Goal: Complete application form

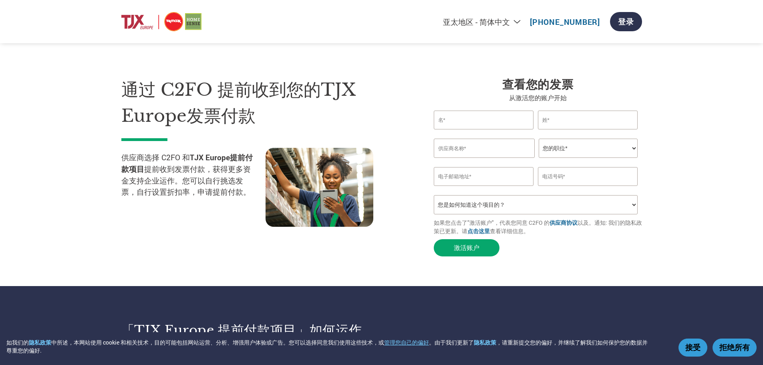
select select "zh-CN"
click at [457, 120] on input "text" at bounding box center [483, 119] width 100 height 19
type input "g"
type input "GAN"
type input "[PERSON_NAME]"
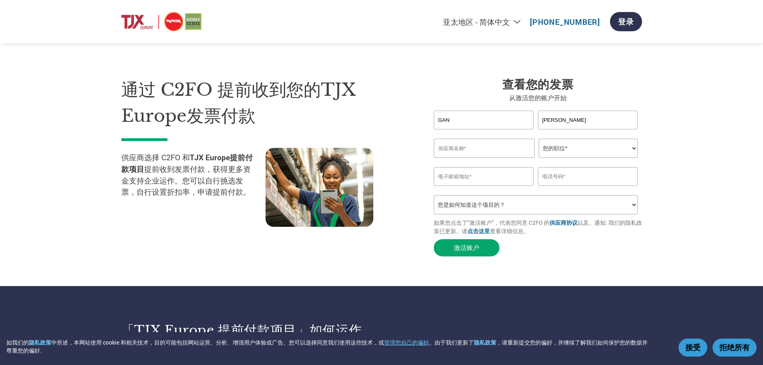
click at [457, 120] on input "GAN" at bounding box center [483, 119] width 100 height 19
type input "SIMON"
type input "GAN"
type input "COLORSHINE LLC"
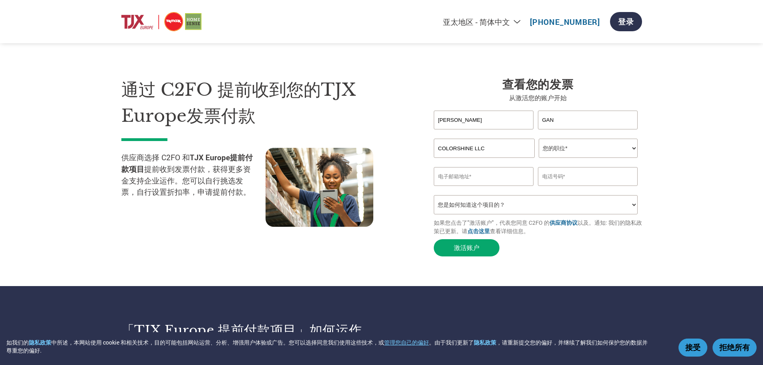
click at [582, 153] on select "您的职位* 首席财务官 会计长 财务长 财务总监 信贷经理 首席执行官 总裁 企业主/创始人 会计人员 簿记人员 应收账款人员 办公室经理 其他" at bounding box center [587, 147] width 99 height 19
select select "CFO"
click at [538, 140] on select "您的职位* 首席财务官 会计长 财务长 财务总监 信贷经理 首席执行官 总裁 企业主/创始人 会计人员 簿记人员 应收账款人员 办公室经理 其他" at bounding box center [587, 147] width 99 height 19
click at [488, 180] on input "email" at bounding box center [483, 176] width 100 height 19
type input "SALES@MYCOLORSHINE.COM"
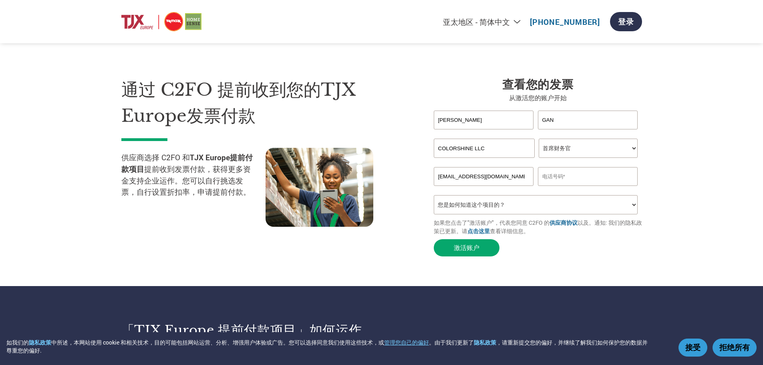
click at [580, 181] on input "text" at bounding box center [588, 176] width 100 height 19
paste input "2136914543"
drag, startPoint x: 554, startPoint y: 181, endPoint x: 542, endPoint y: 184, distance: 12.0
click at [542, 184] on input "12132136914543" at bounding box center [588, 176] width 100 height 19
type input "+12136914543"
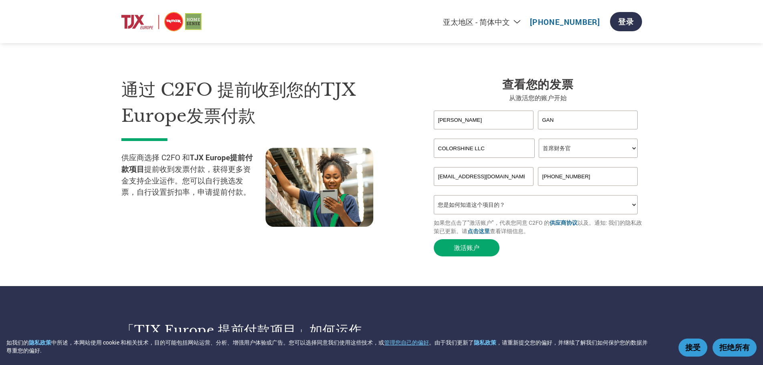
click at [563, 206] on select "您是如何知道这个项目的？ 从我的客户处得知 收到了电子邮件 社交媒体 在线搜索 家人/朋友/熟人 在一次活动中 其他" at bounding box center [535, 204] width 204 height 19
select select "Received a Letter"
click at [433, 199] on select "您是如何知道这个项目的？ 从我的客户处得知 收到了电子邮件 社交媒体 在线搜索 家人/朋友/熟人 在一次活动中 其他" at bounding box center [535, 204] width 204 height 19
click at [472, 254] on button "激活账户" at bounding box center [466, 247] width 66 height 17
drag, startPoint x: 524, startPoint y: 179, endPoint x: 431, endPoint y: 181, distance: 92.1
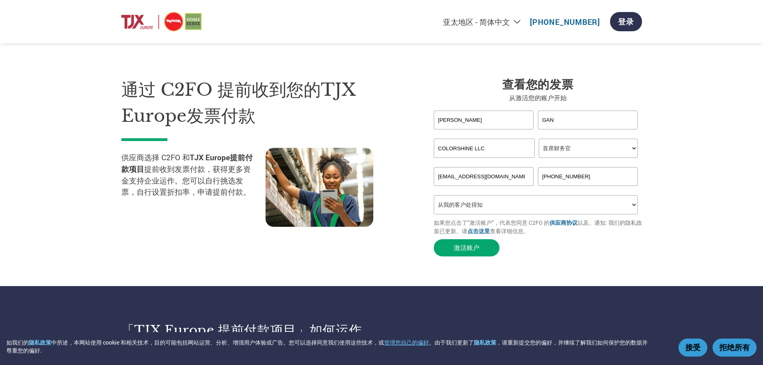
click at [432, 181] on div "查看您的发票 从激活您的账户开始 SIMON GAN Invalid first name or first name is too long Invalid…" at bounding box center [531, 168] width 220 height 183
type input "sales@mycolorshine.com"
click at [464, 252] on button "激活账户" at bounding box center [466, 247] width 66 height 17
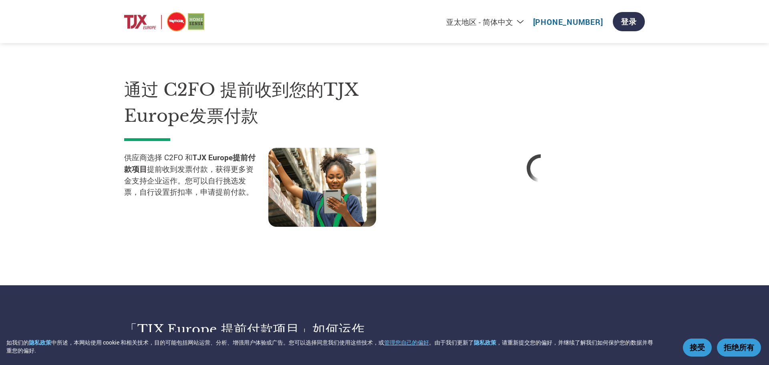
select select "zh-CN"
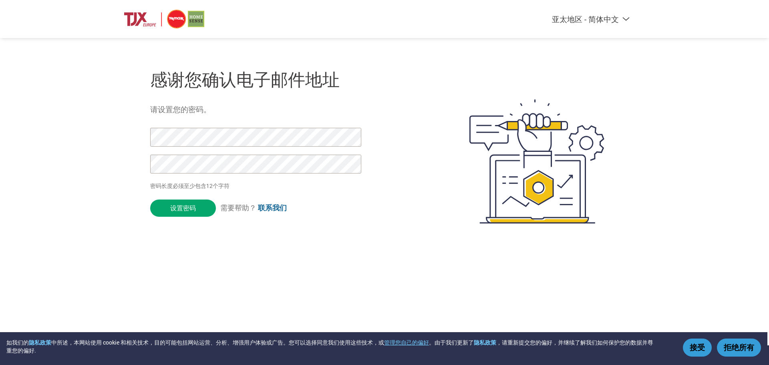
select select "zh-CN"
